Goal: Task Accomplishment & Management: Manage account settings

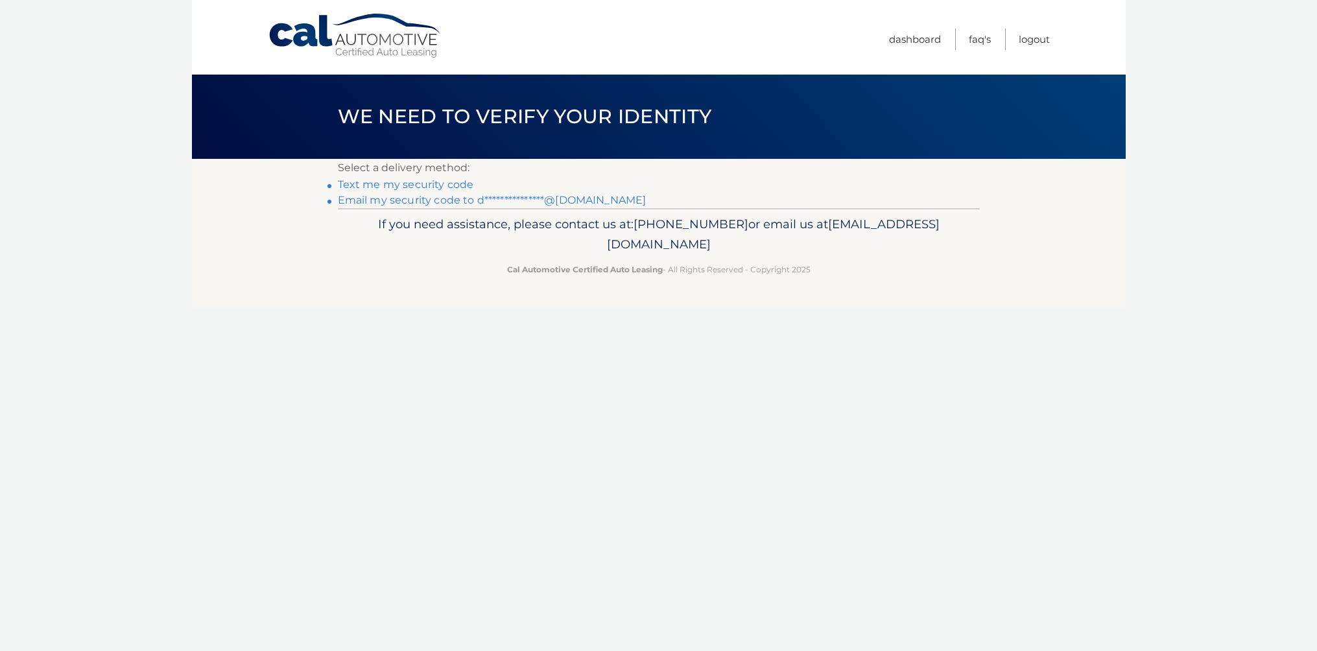
click at [468, 204] on link "**********" at bounding box center [492, 200] width 309 height 12
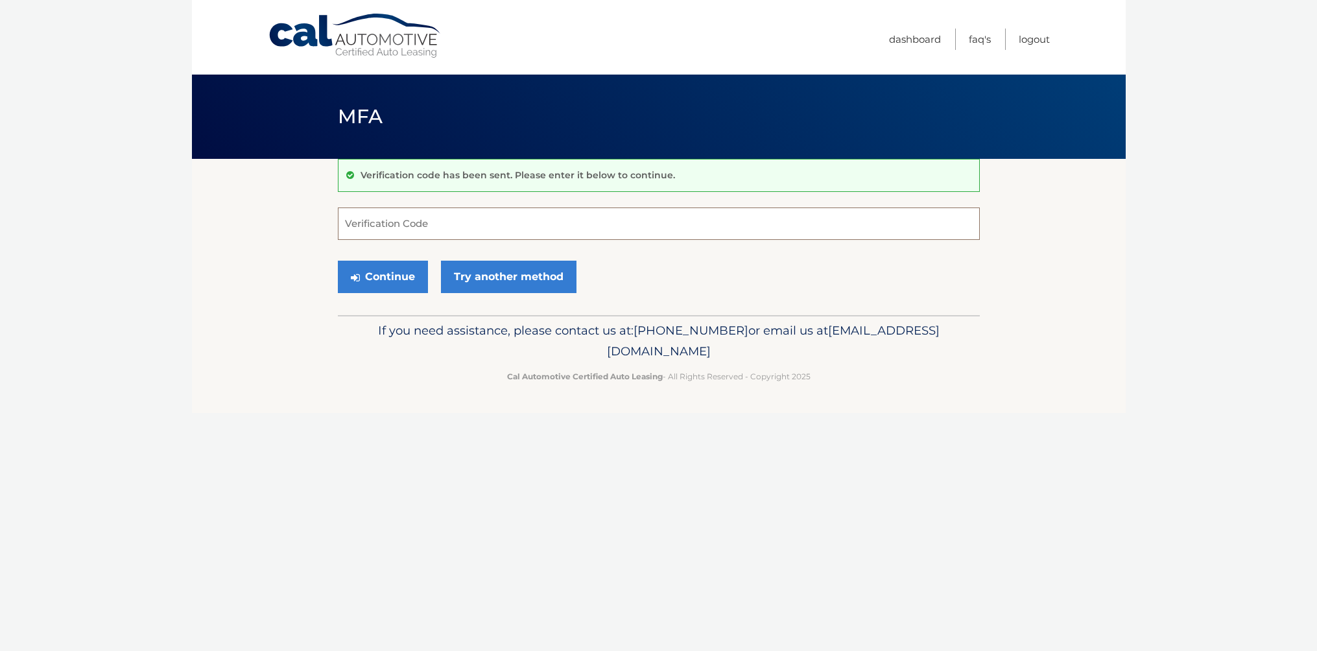
click at [548, 226] on input "Verification Code" at bounding box center [659, 224] width 642 height 32
paste input "822333"
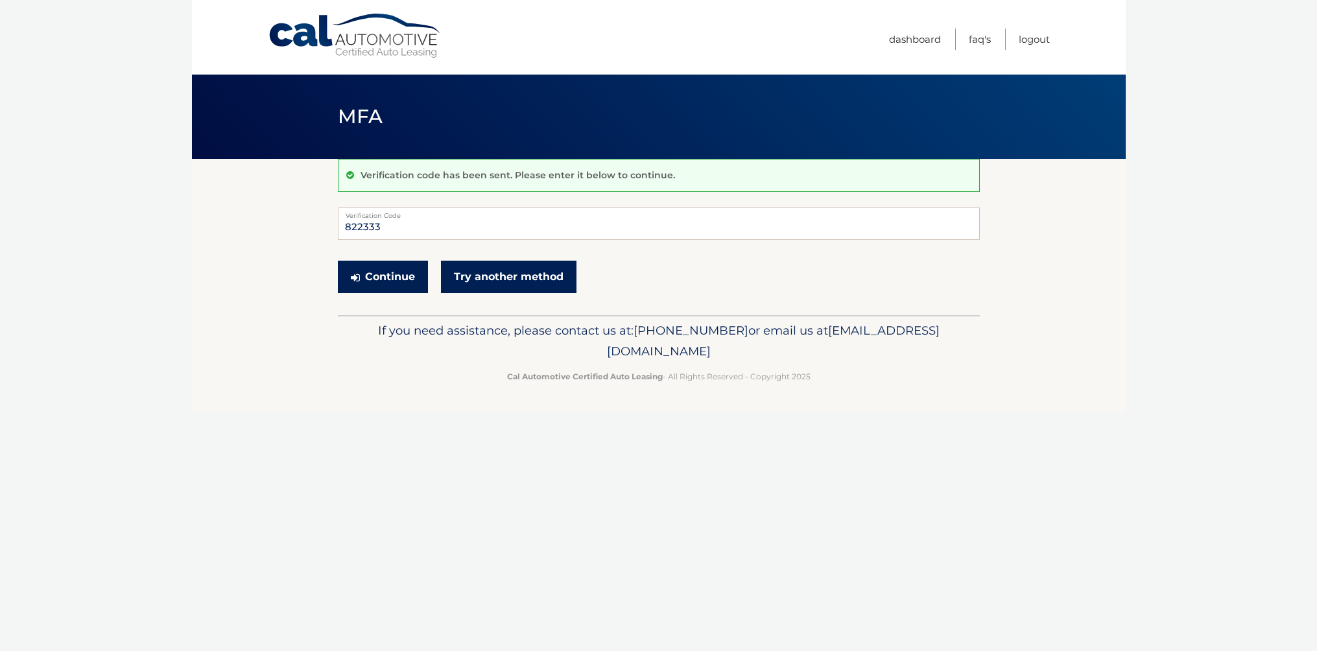
drag, startPoint x: 413, startPoint y: 282, endPoint x: 477, endPoint y: 273, distance: 64.8
click at [412, 282] on button "Continue" at bounding box center [383, 277] width 90 height 32
type input "822333"
drag, startPoint x: 365, startPoint y: 278, endPoint x: 377, endPoint y: 277, distance: 11.7
click at [365, 278] on button "Continue" at bounding box center [383, 277] width 90 height 32
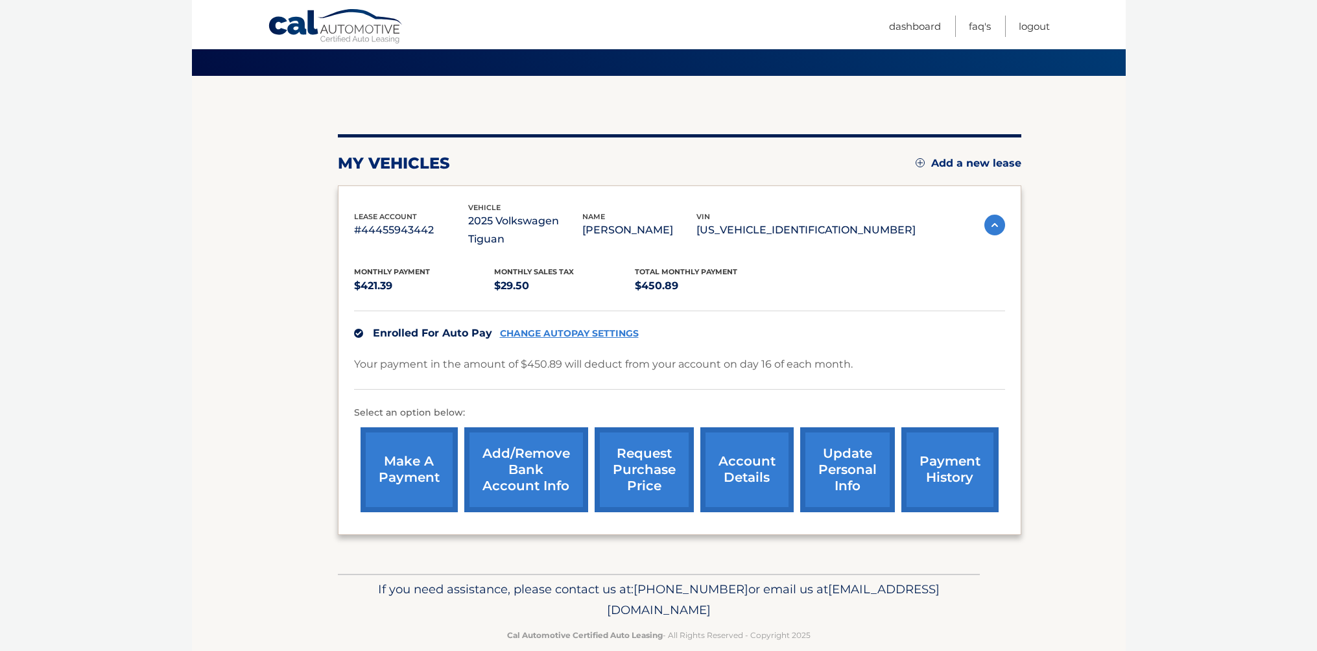
scroll to position [86, 0]
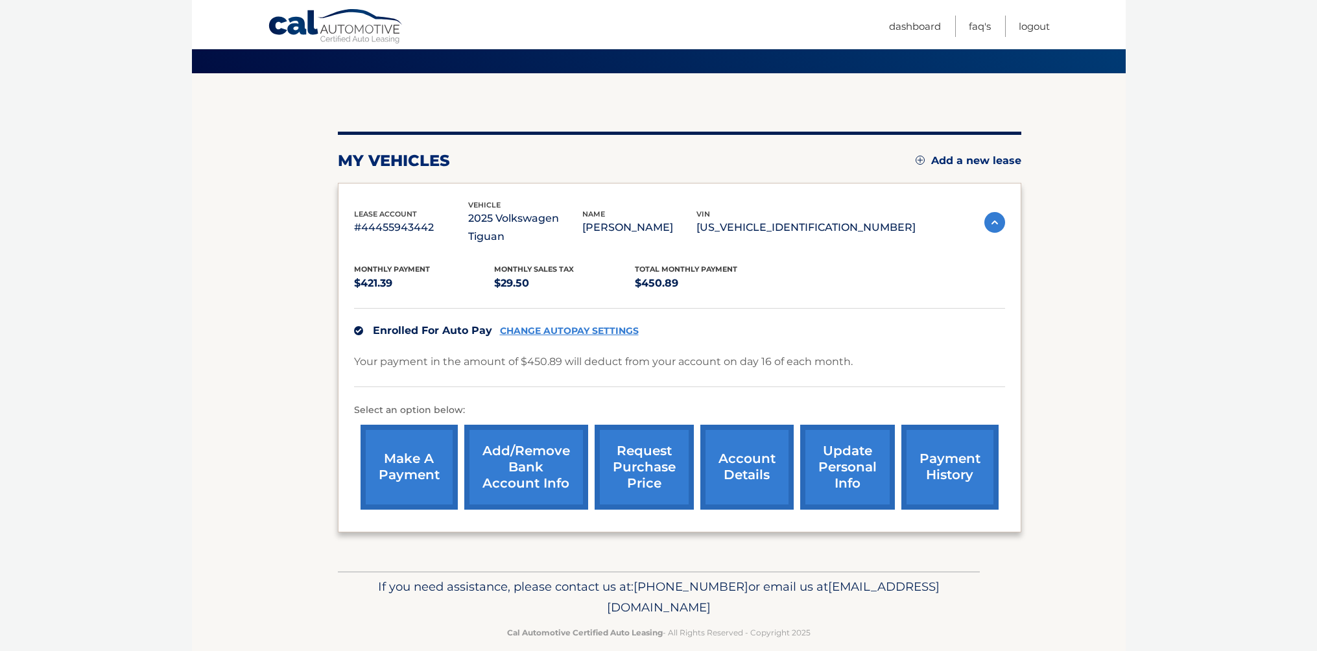
click at [737, 453] on link "account details" at bounding box center [746, 467] width 93 height 85
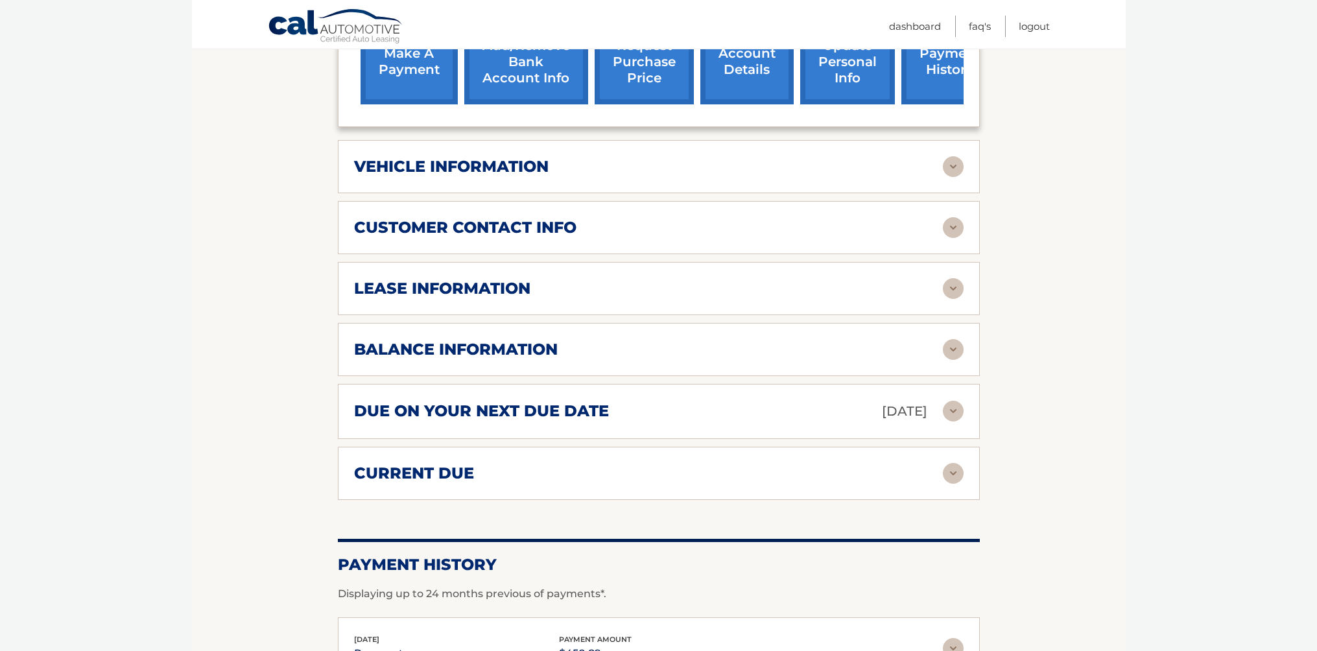
scroll to position [512, 0]
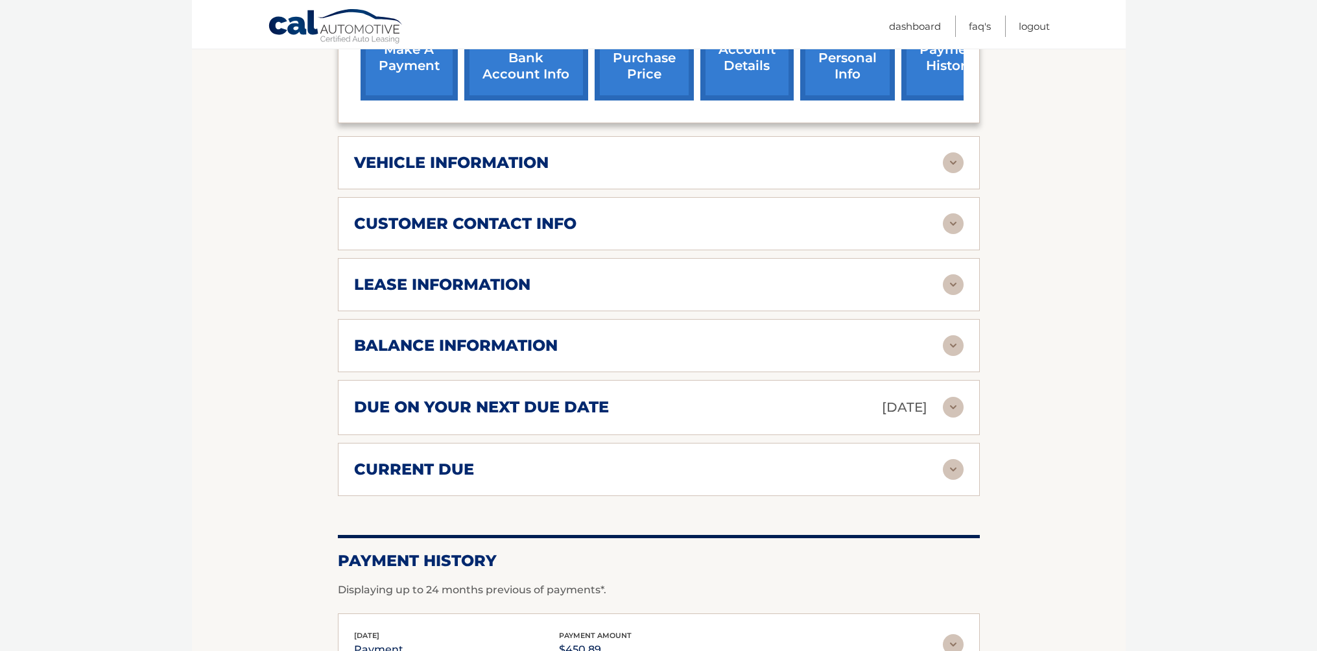
click at [953, 285] on img at bounding box center [953, 284] width 21 height 21
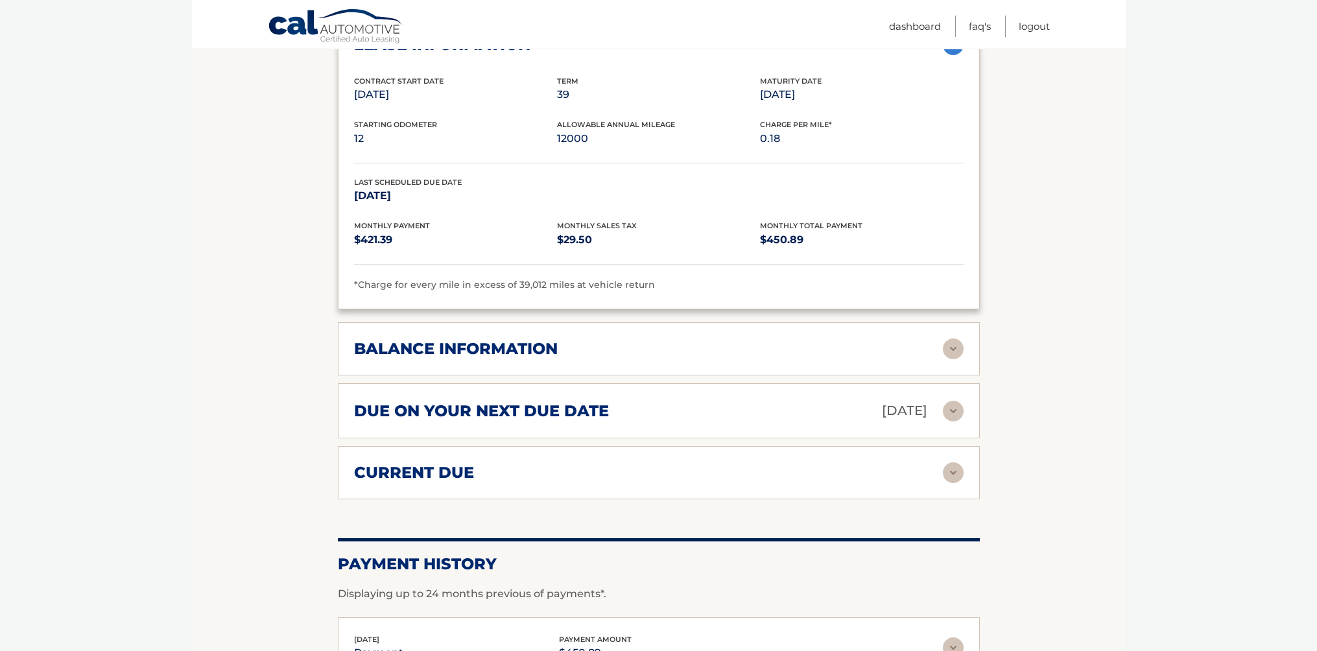
scroll to position [757, 0]
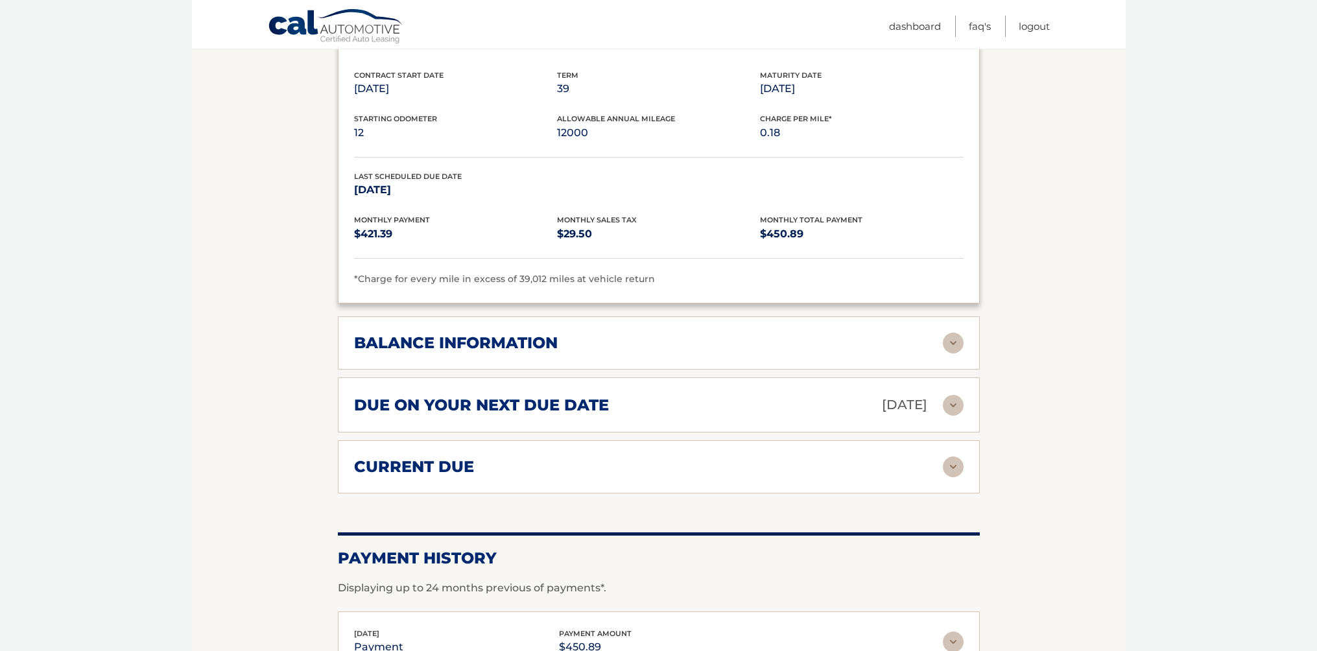
click at [955, 400] on img at bounding box center [953, 405] width 21 height 21
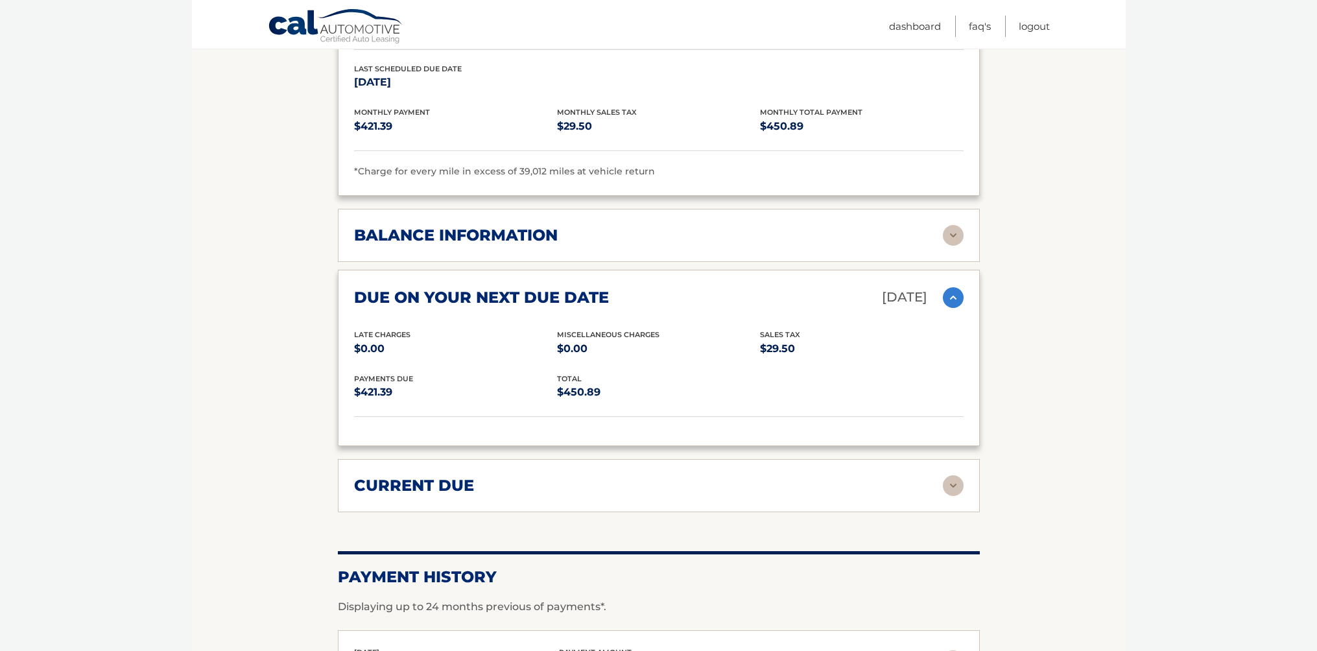
scroll to position [886, 0]
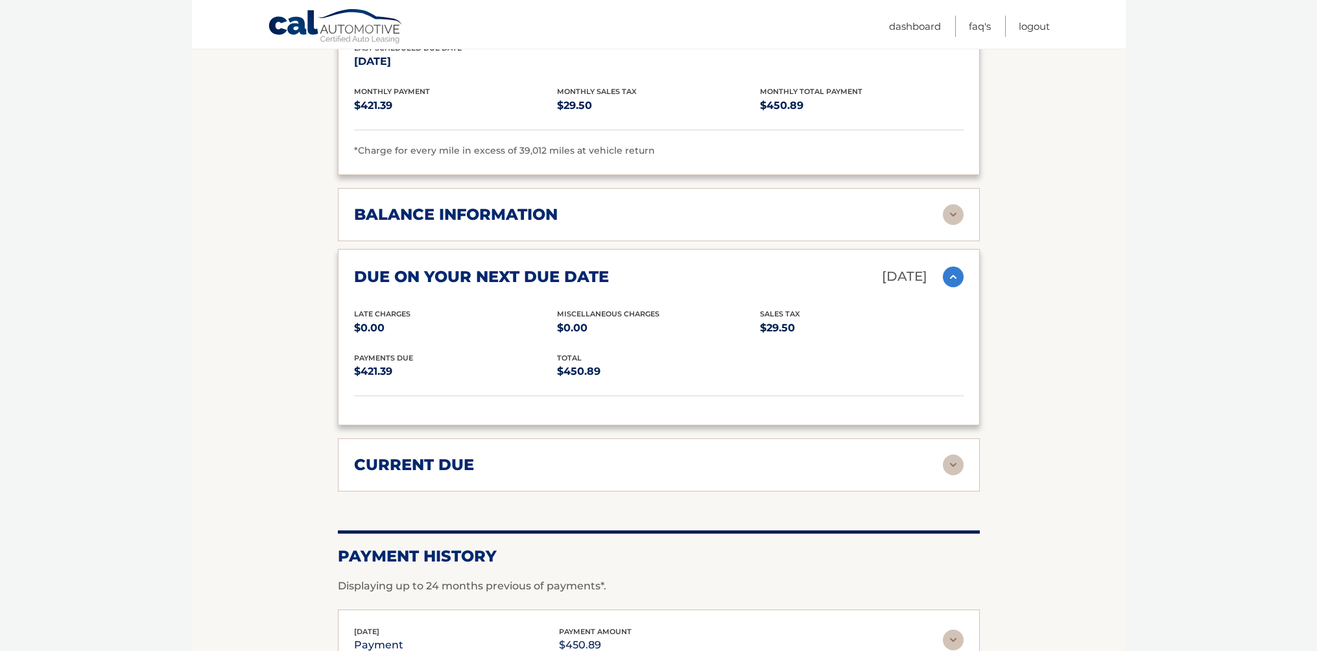
click at [957, 462] on img at bounding box center [953, 465] width 21 height 21
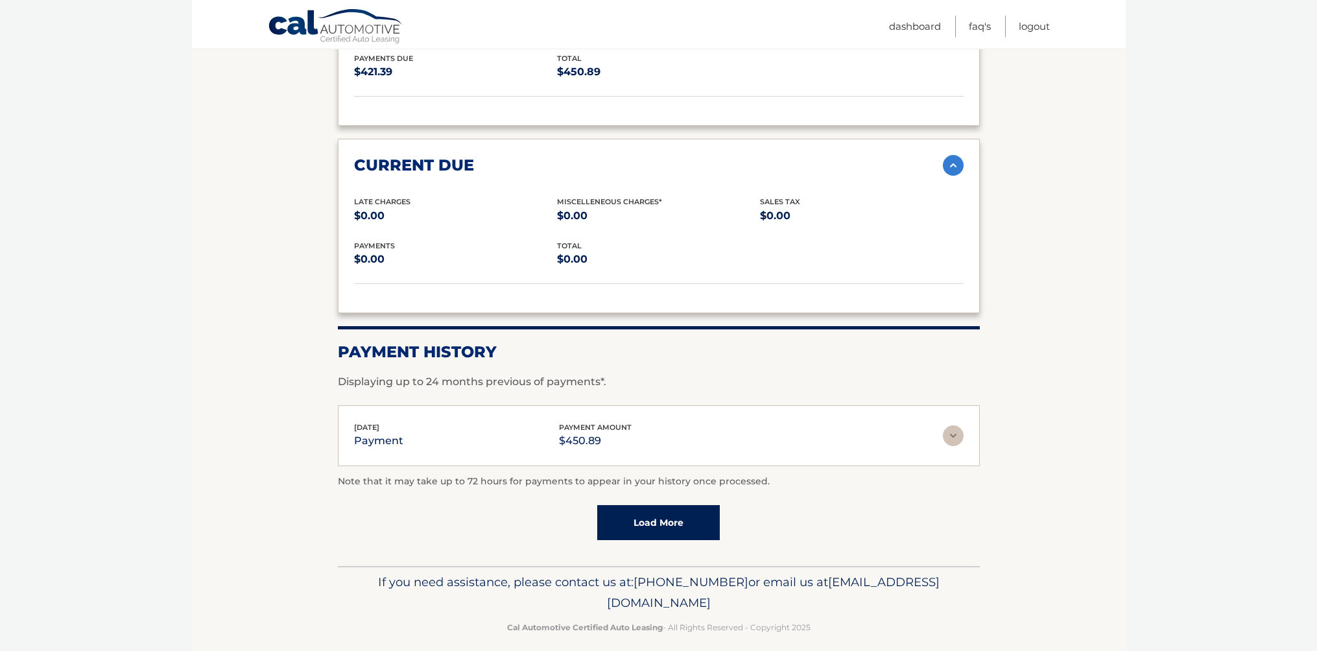
scroll to position [1187, 0]
click at [955, 432] on img at bounding box center [953, 433] width 21 height 21
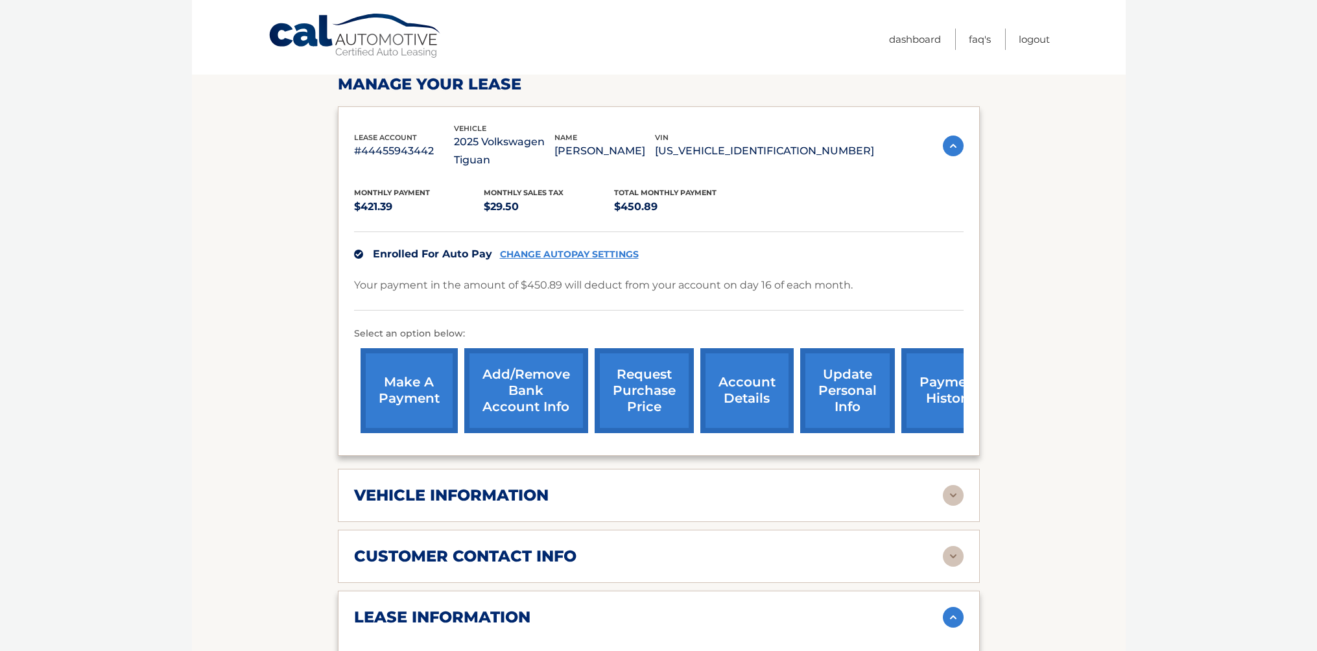
scroll to position [0, 0]
